Goal: Transaction & Acquisition: Purchase product/service

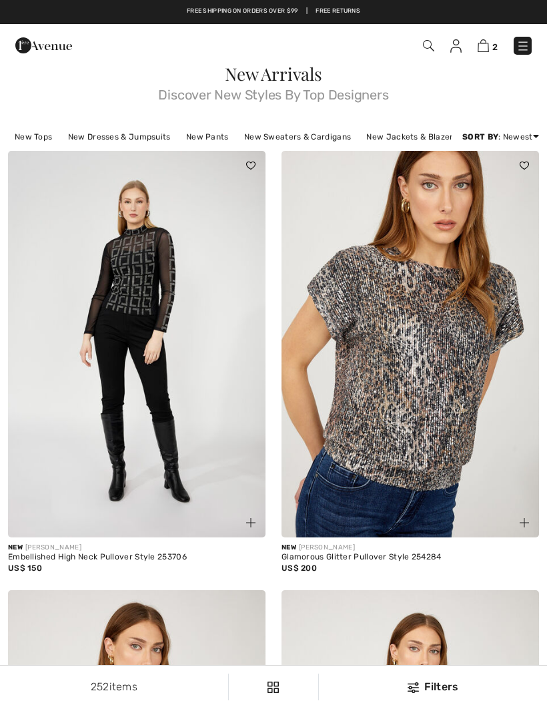
checkbox input "true"
click at [481, 51] on img at bounding box center [483, 45] width 11 height 13
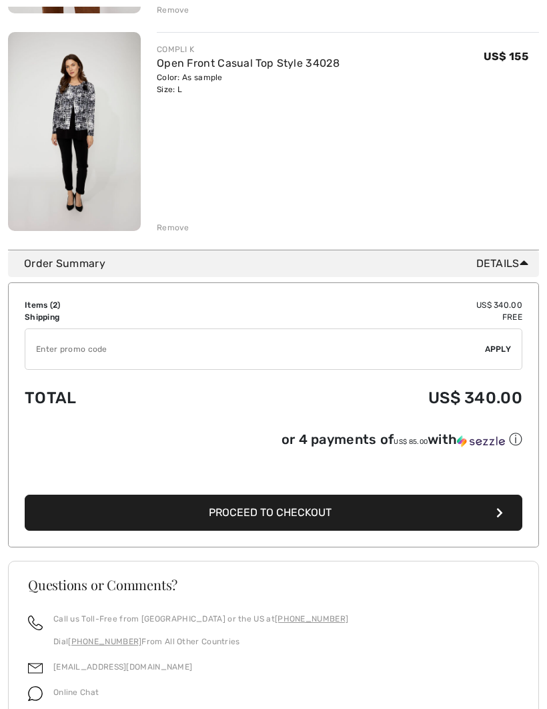
scroll to position [385, 0]
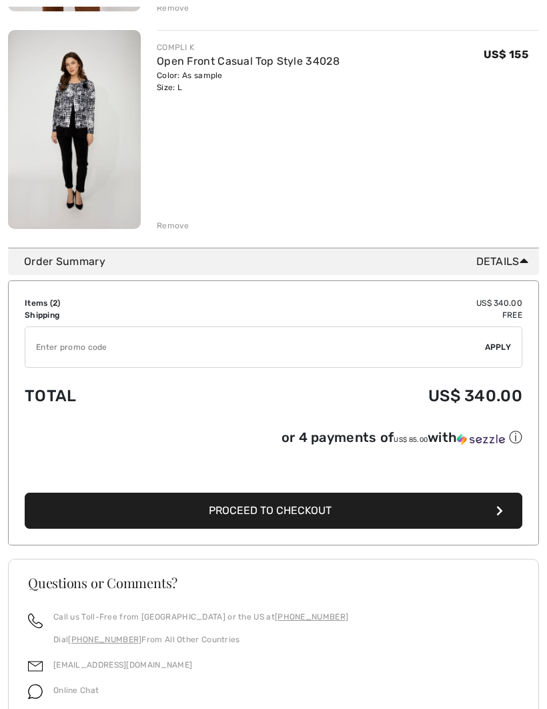
click at [67, 342] on input "TEXT" at bounding box center [255, 347] width 460 height 40
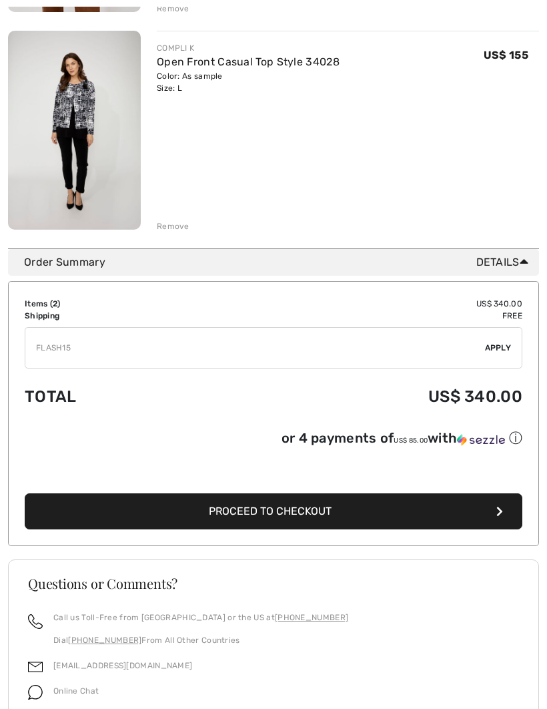
type input "FLASH15"
click at [505, 342] on span "Apply" at bounding box center [498, 348] width 27 height 12
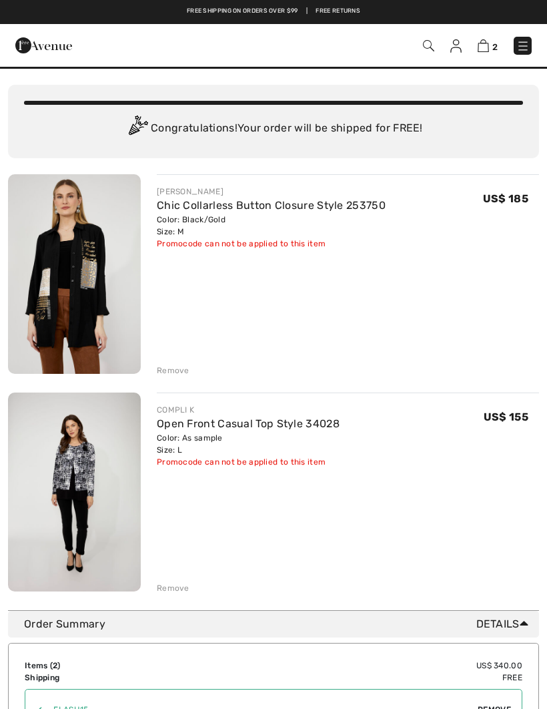
scroll to position [22, 0]
